Goal: Find specific page/section: Find specific page/section

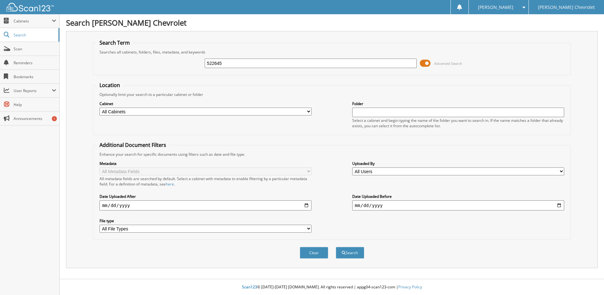
type input "522645"
click at [336, 247] on button "Search" at bounding box center [350, 253] width 28 height 12
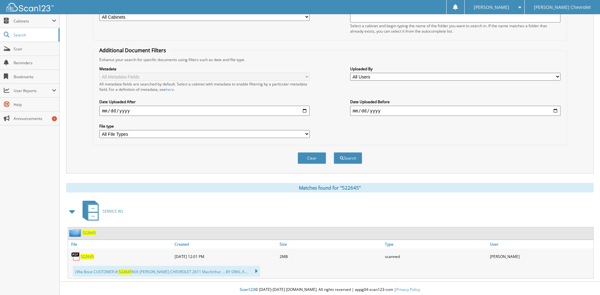
scroll to position [97, 0]
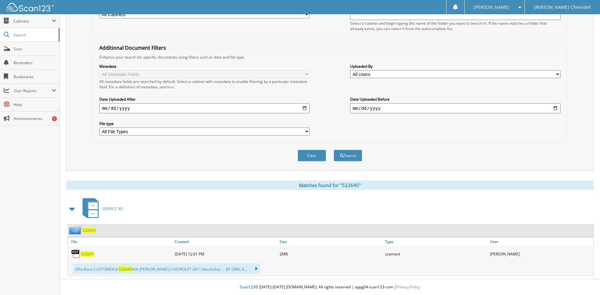
click at [87, 254] on span "522645" at bounding box center [87, 253] width 13 height 5
